Goal: Information Seeking & Learning: Learn about a topic

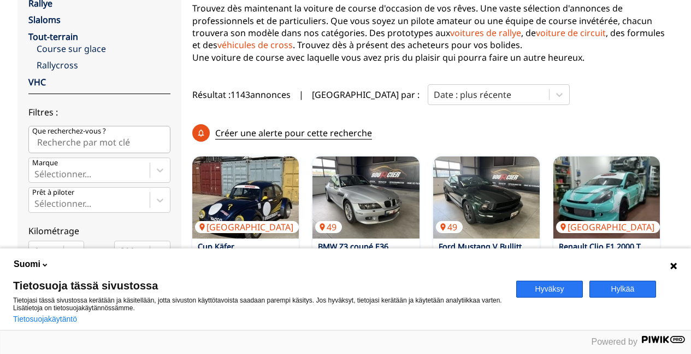
scroll to position [219, 0]
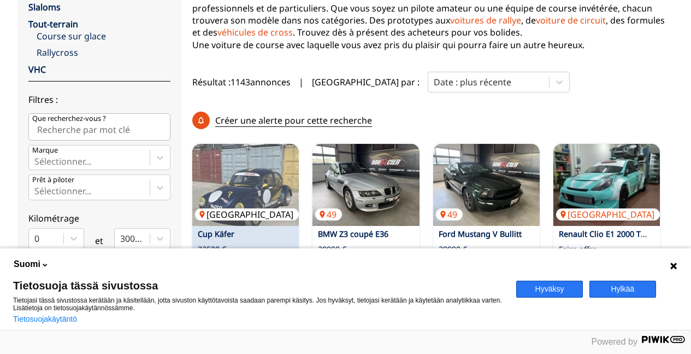
click at [233, 174] on img at bounding box center [245, 185] width 107 height 82
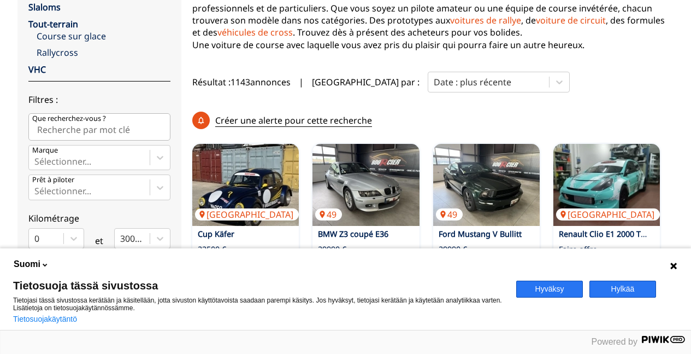
click at [607, 289] on button "Hylkää" at bounding box center [623, 288] width 67 height 17
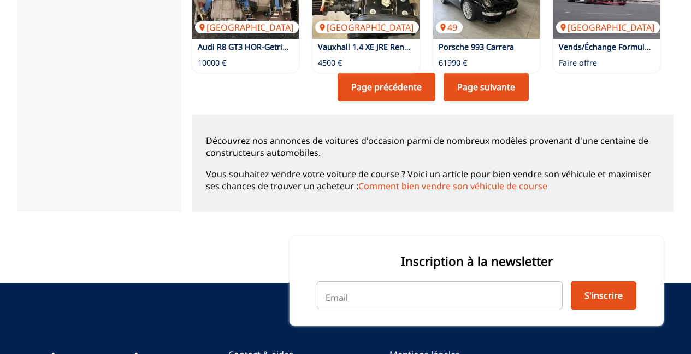
scroll to position [874, 0]
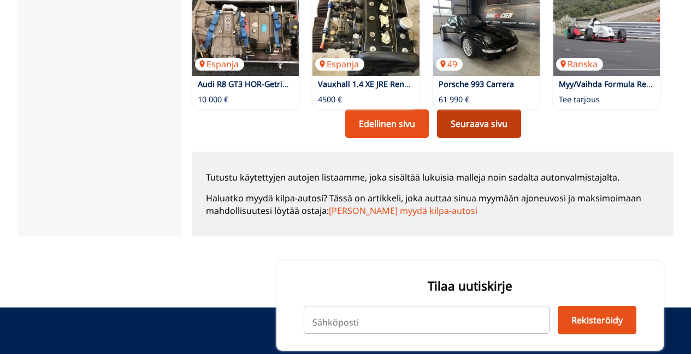
click at [478, 123] on font "Seuraava sivu" at bounding box center [479, 123] width 57 height 12
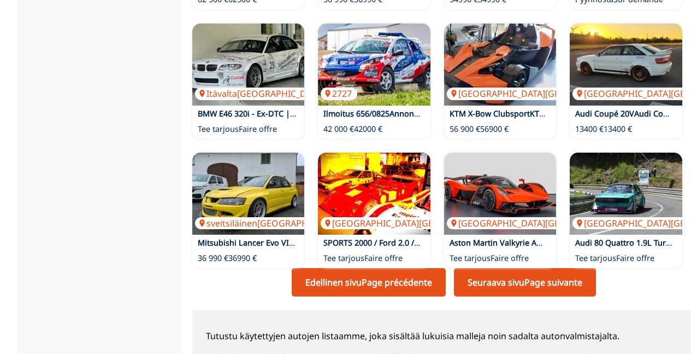
scroll to position [874, 0]
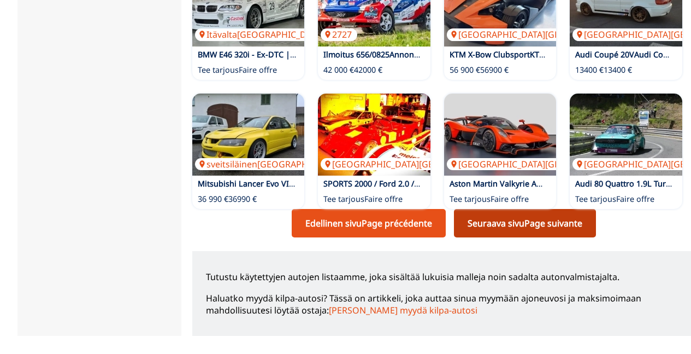
click at [490, 217] on font "Seuraava sivu" at bounding box center [496, 223] width 57 height 12
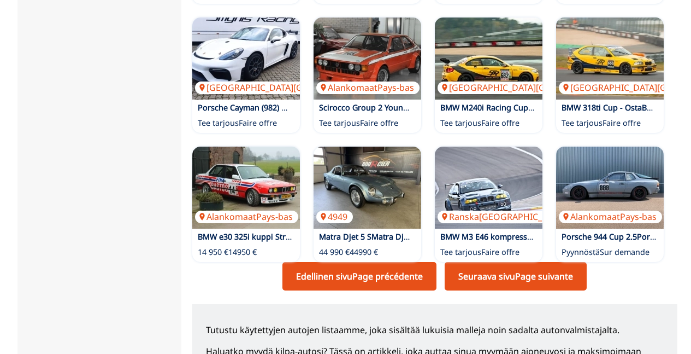
scroll to position [874, 0]
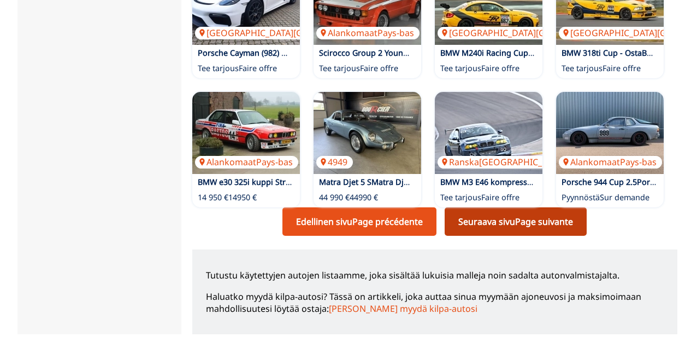
click at [549, 214] on link "Seuraava sivu Page suivante" at bounding box center [516, 221] width 142 height 28
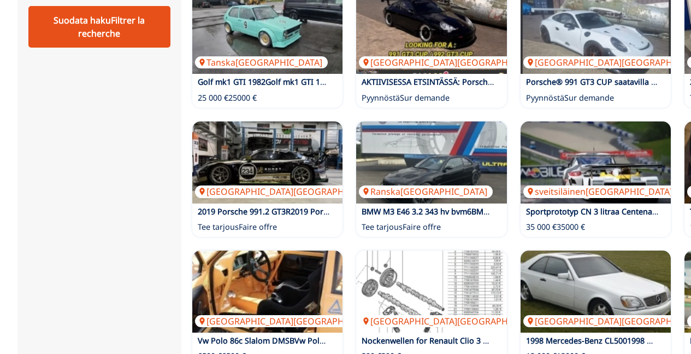
scroll to position [765, 0]
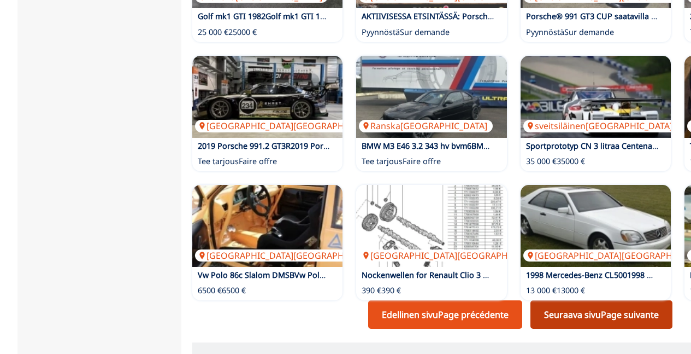
click at [621, 300] on link "Seuraava sivu Page suivante" at bounding box center [602, 314] width 142 height 28
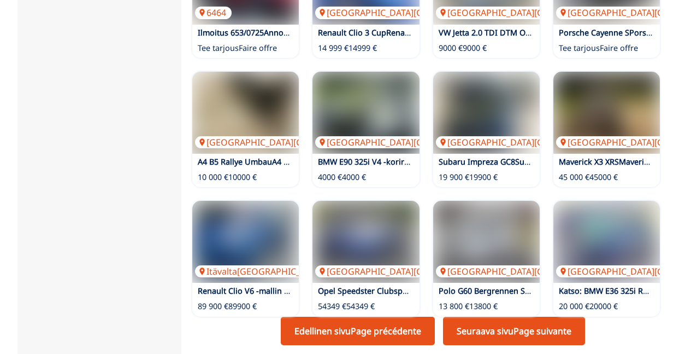
scroll to position [844, 0]
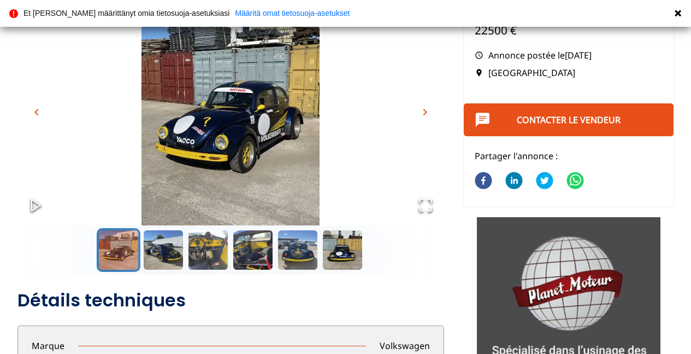
scroll to position [109, 0]
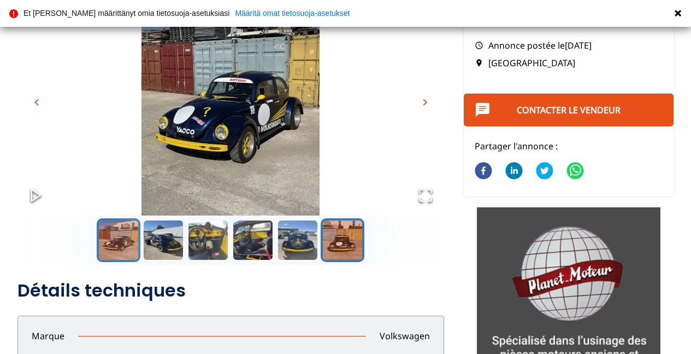
click at [339, 237] on button "Go to Slide 6" at bounding box center [343, 240] width 44 height 44
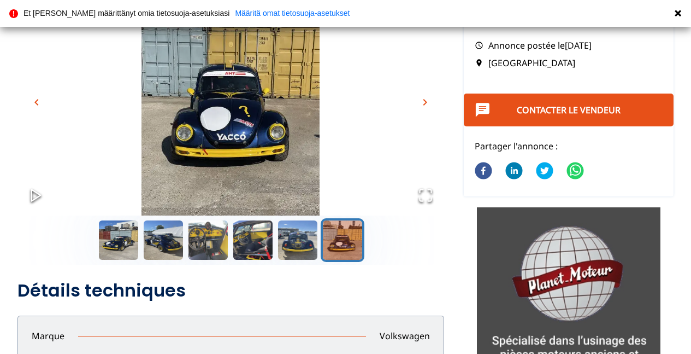
click at [425, 103] on span "chevron_right" at bounding box center [425, 102] width 13 height 13
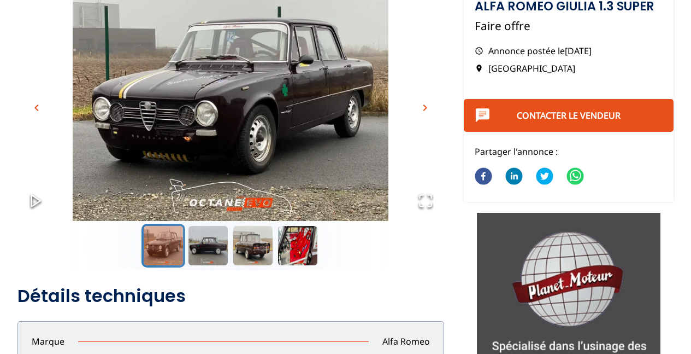
scroll to position [109, 0]
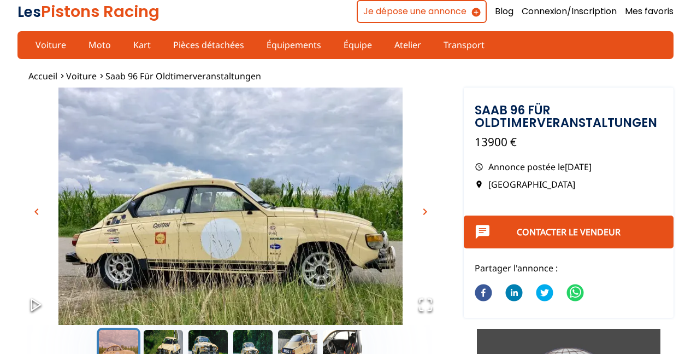
scroll to position [109, 0]
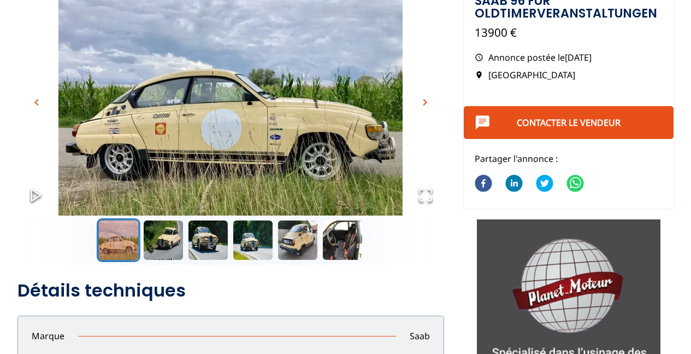
click at [33, 103] on span "chevron_left" at bounding box center [36, 102] width 13 height 13
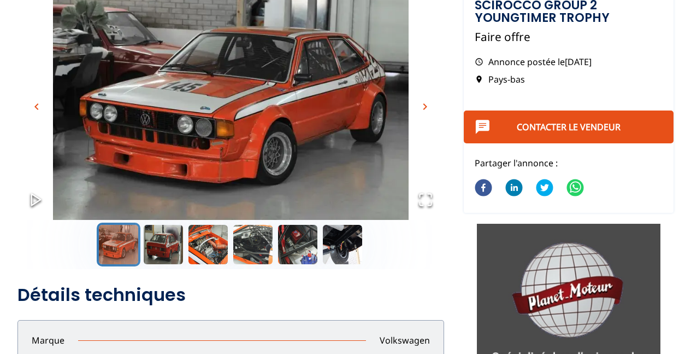
scroll to position [109, 0]
